Goal: Transaction & Acquisition: Book appointment/travel/reservation

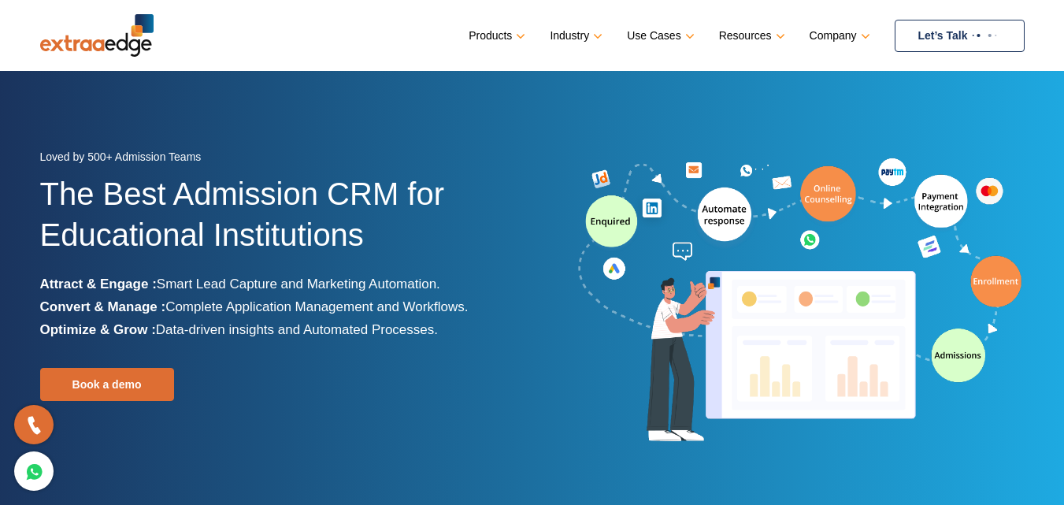
click at [982, 32] on img at bounding box center [984, 35] width 33 height 6
